Goal: Book appointment/travel/reservation

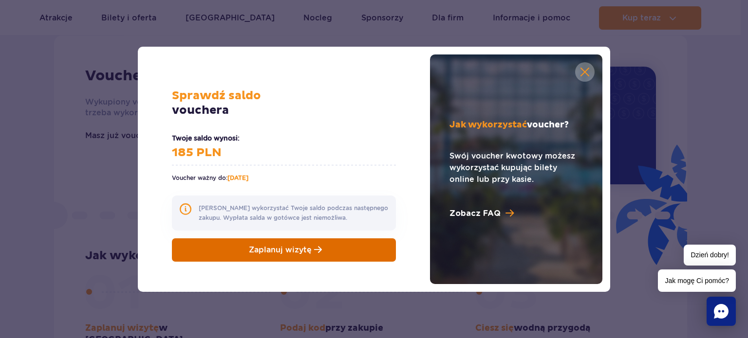
click at [375, 252] on link "Zaplanuj wizytę" at bounding box center [284, 250] width 224 height 23
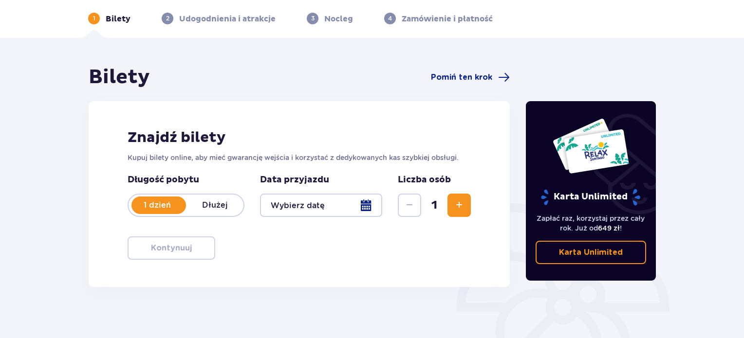
scroll to position [97, 0]
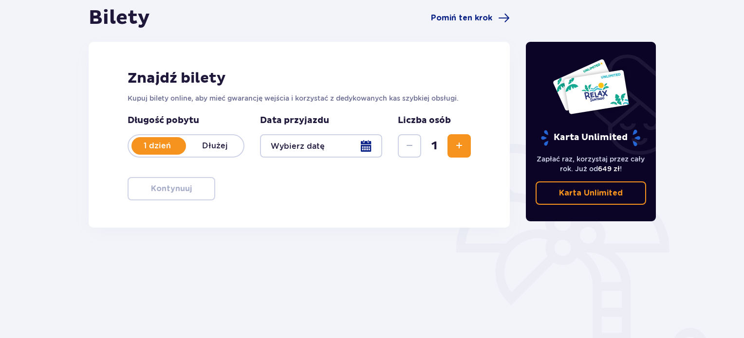
click at [370, 147] on div at bounding box center [321, 145] width 122 height 23
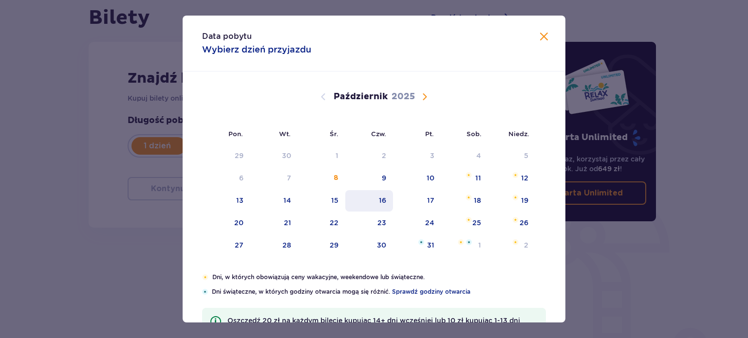
click at [365, 203] on div "16" at bounding box center [369, 200] width 48 height 21
type input "[DATE]"
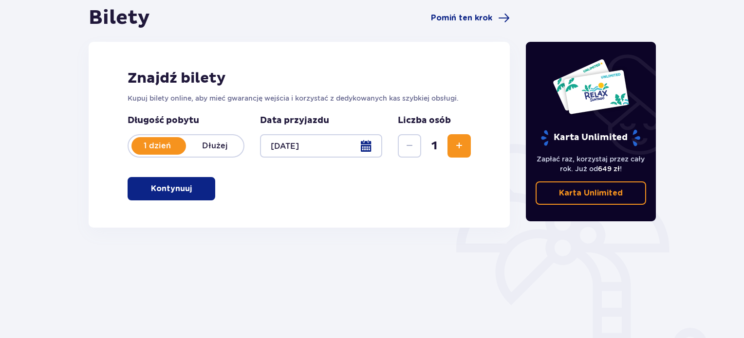
click at [206, 191] on button "Kontynuuj" at bounding box center [172, 188] width 88 height 23
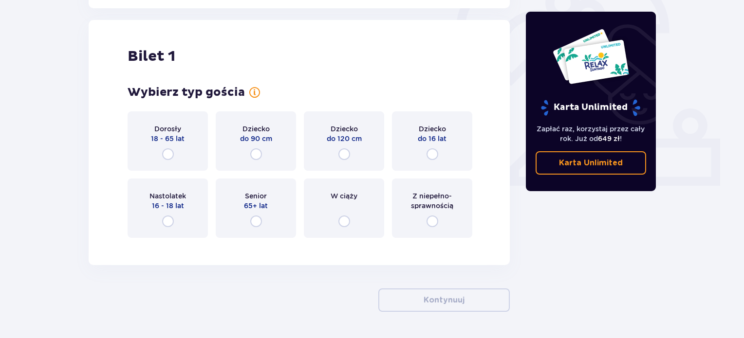
scroll to position [325, 0]
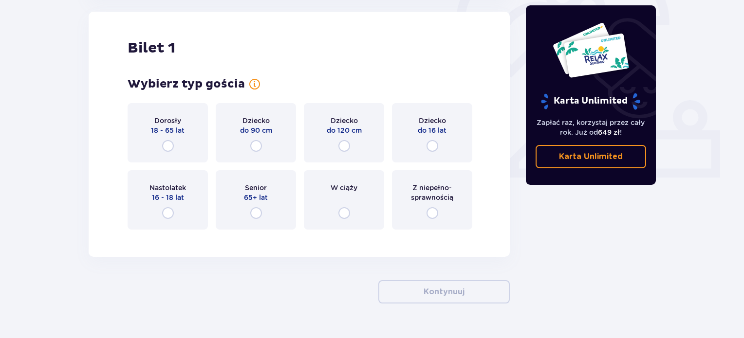
click at [175, 152] on div "Dorosły 18 - 65 lat" at bounding box center [168, 132] width 80 height 59
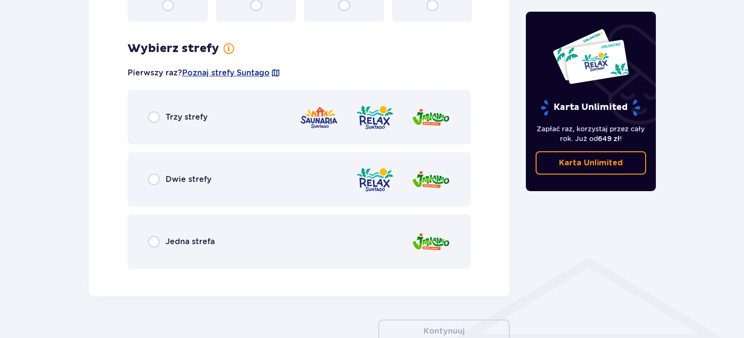
scroll to position [563, 0]
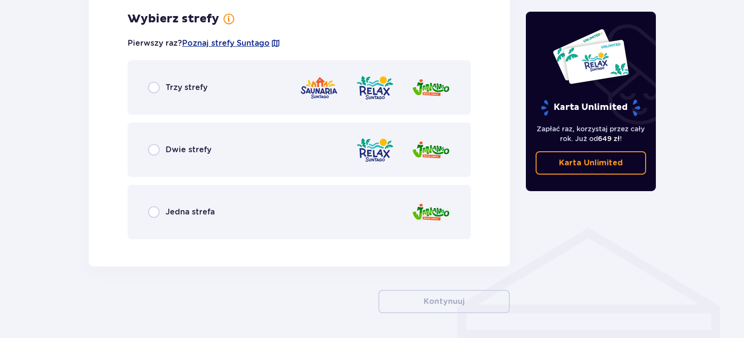
click at [164, 149] on div "Dwie strefy" at bounding box center [179, 150] width 63 height 12
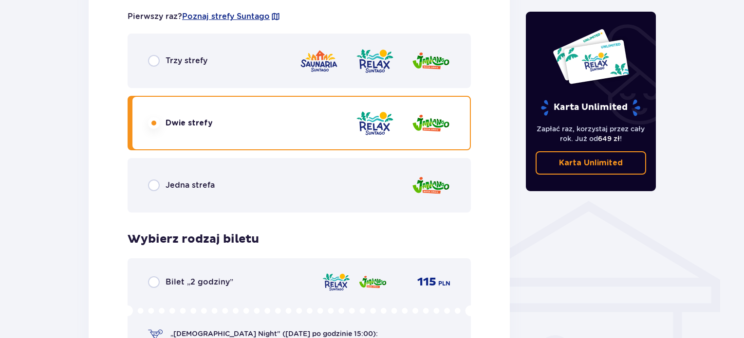
scroll to position [567, 0]
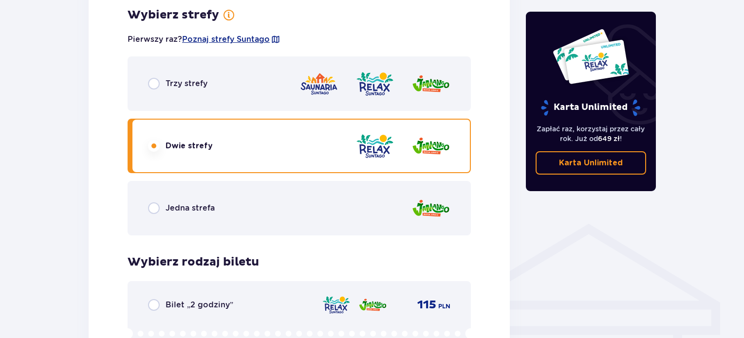
click at [153, 84] on input "radio" at bounding box center [154, 84] width 12 height 12
radio input "true"
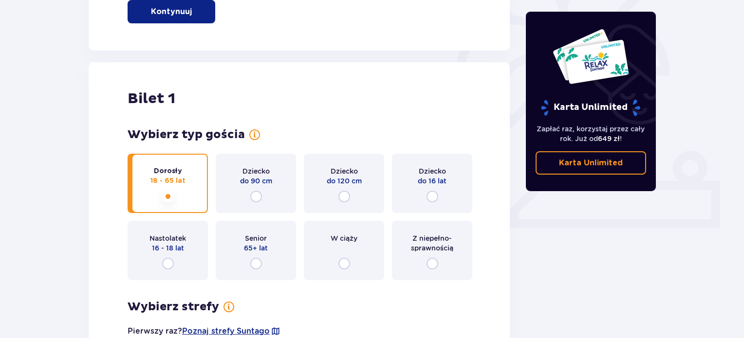
scroll to position [226, 0]
